Goal: Information Seeking & Learning: Learn about a topic

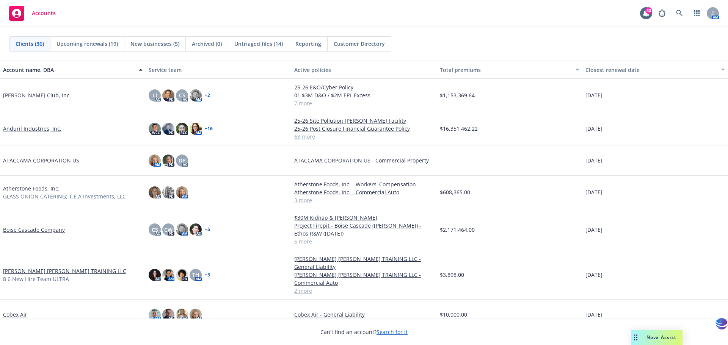
click at [40, 130] on link "Anduril Industries, Inc." at bounding box center [32, 129] width 58 height 8
